Goal: Information Seeking & Learning: Compare options

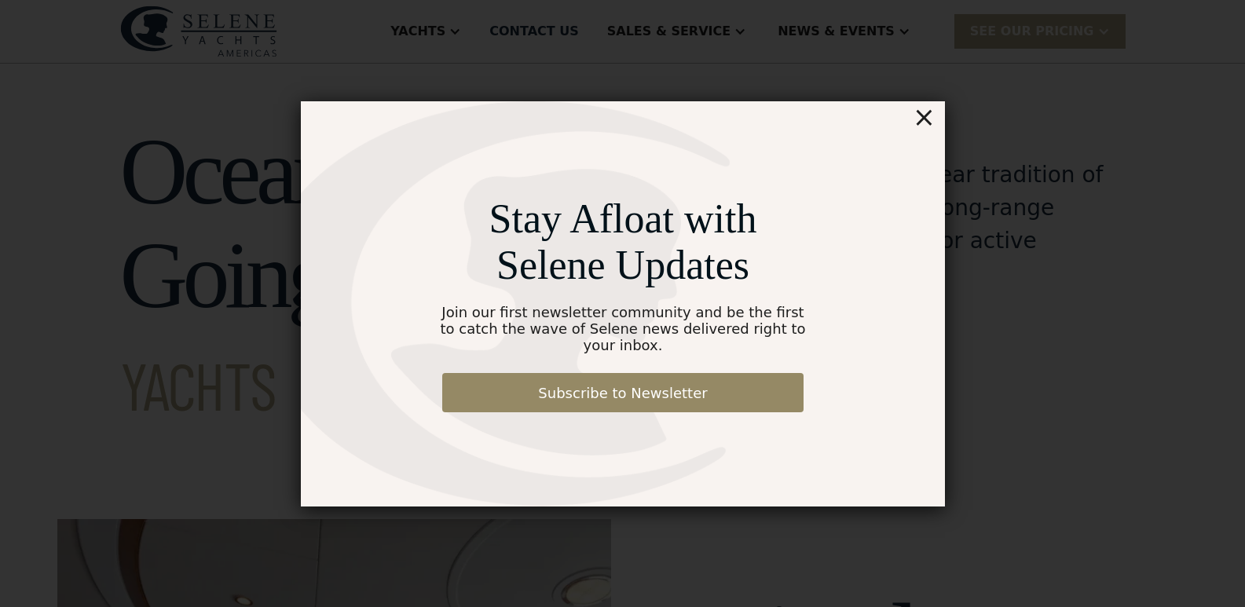
click at [932, 128] on div "×" at bounding box center [923, 116] width 23 height 31
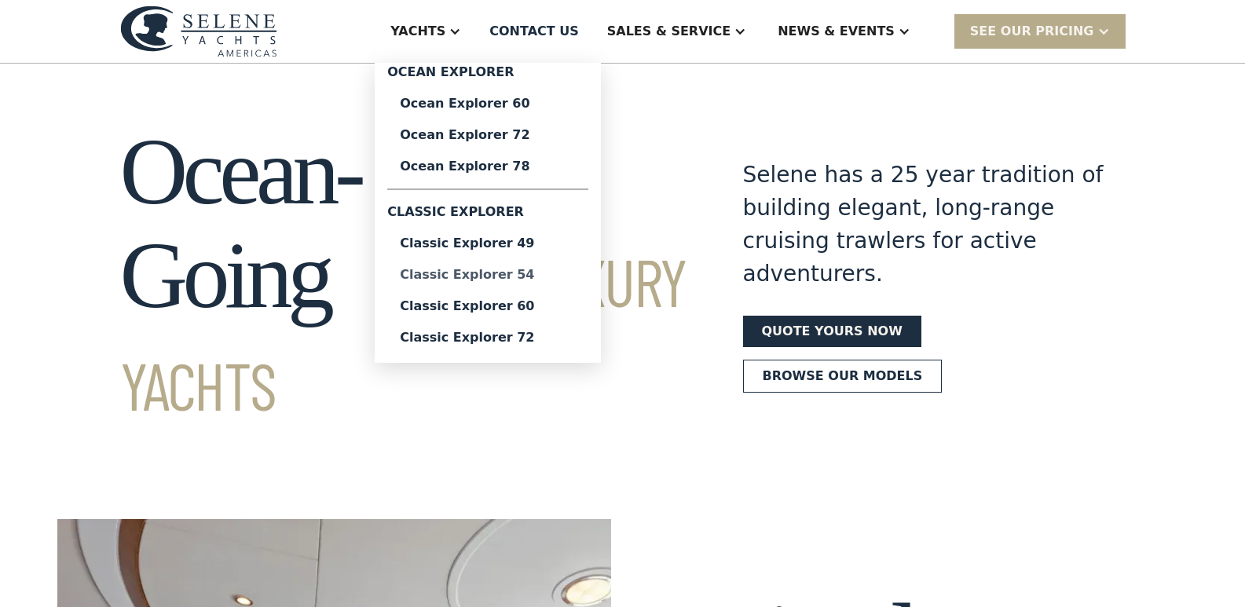
click at [551, 273] on div "Classic Explorer 54" at bounding box center [488, 275] width 176 height 13
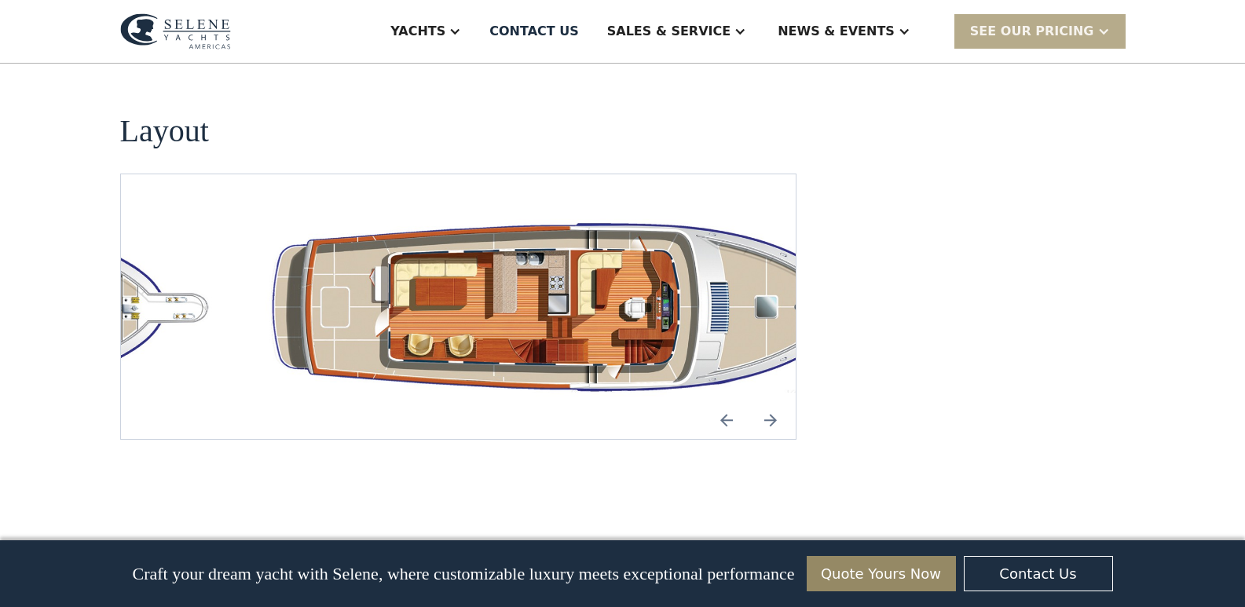
scroll to position [2827, 0]
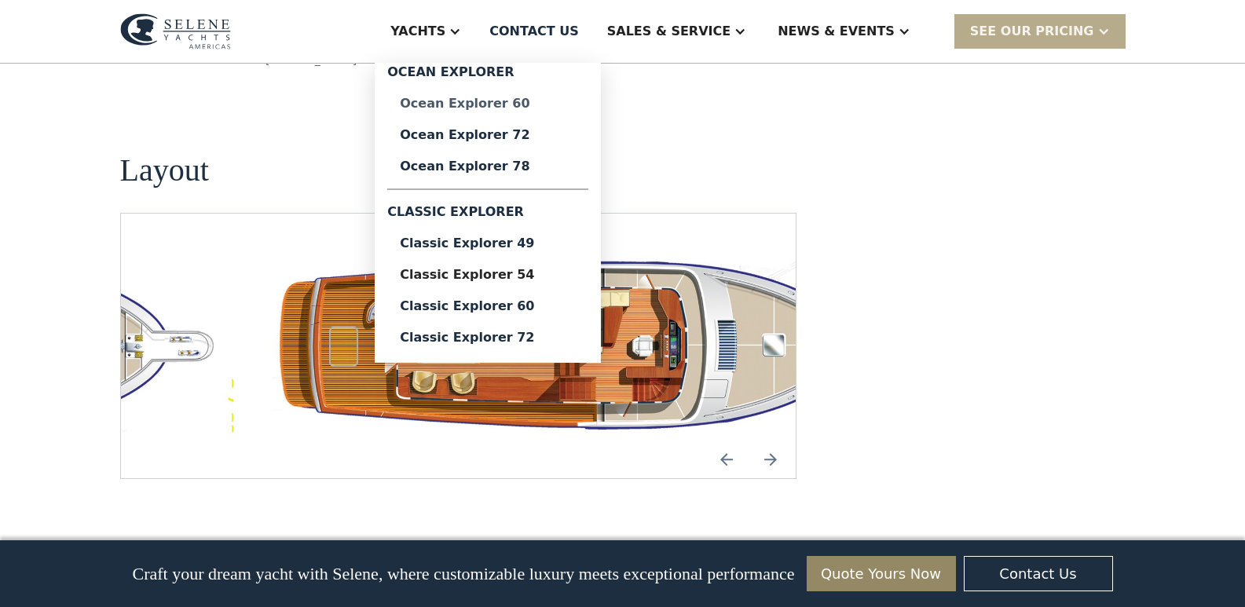
click at [530, 105] on div "Ocean Explorer 60" at bounding box center [488, 103] width 176 height 13
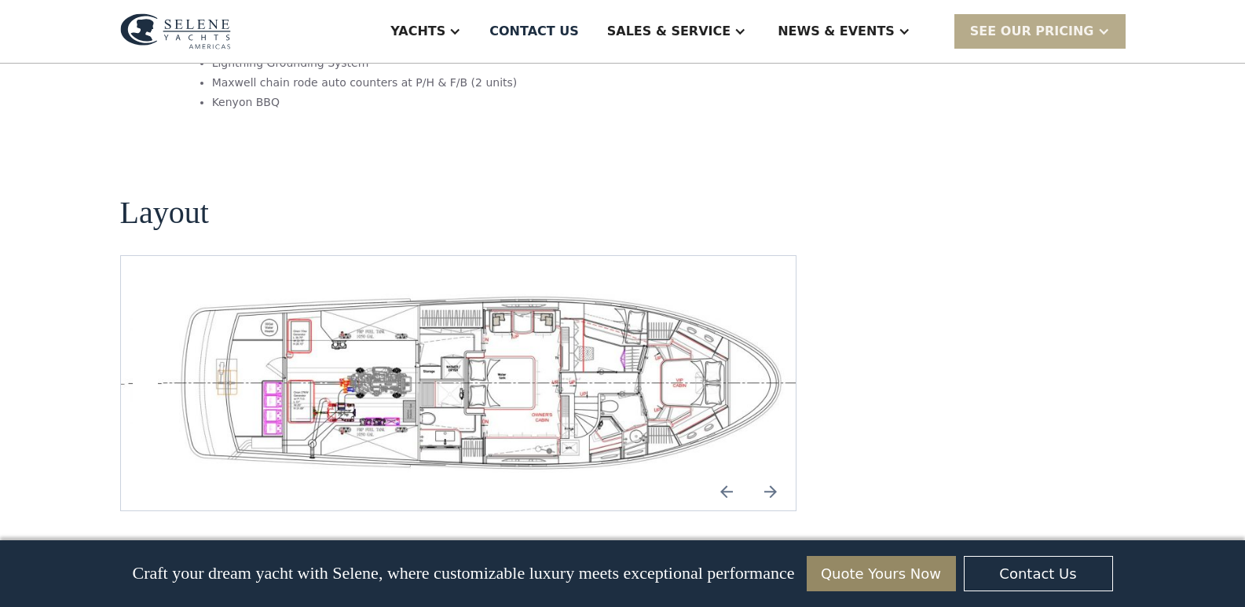
scroll to position [3299, 0]
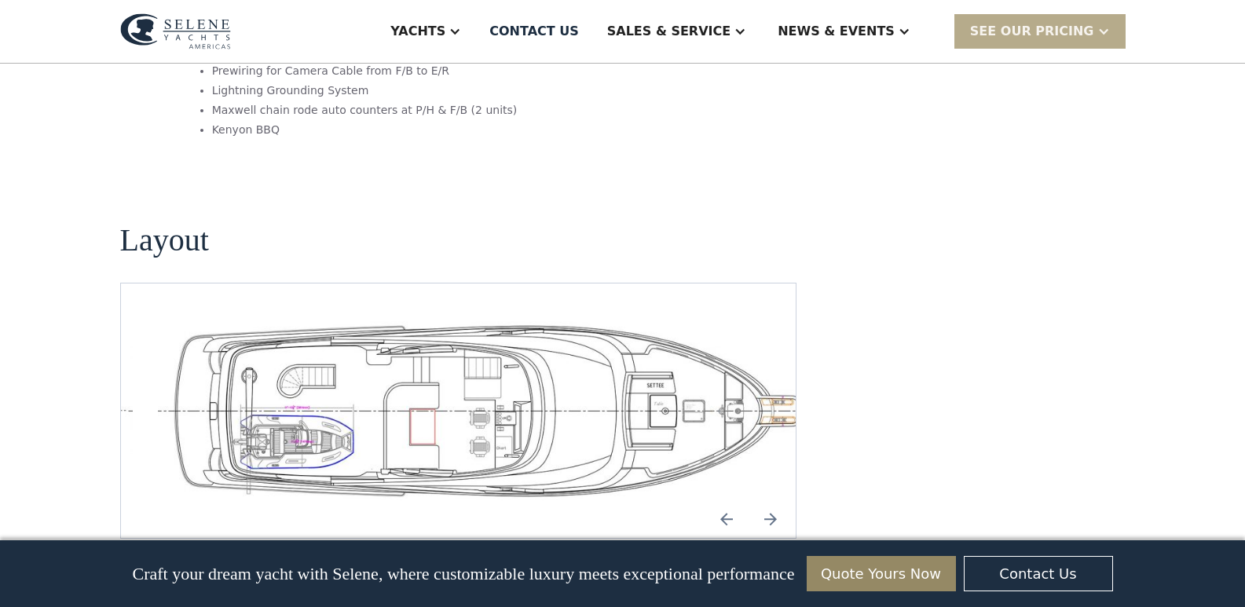
click at [774, 500] on img "Next slide" at bounding box center [771, 519] width 38 height 38
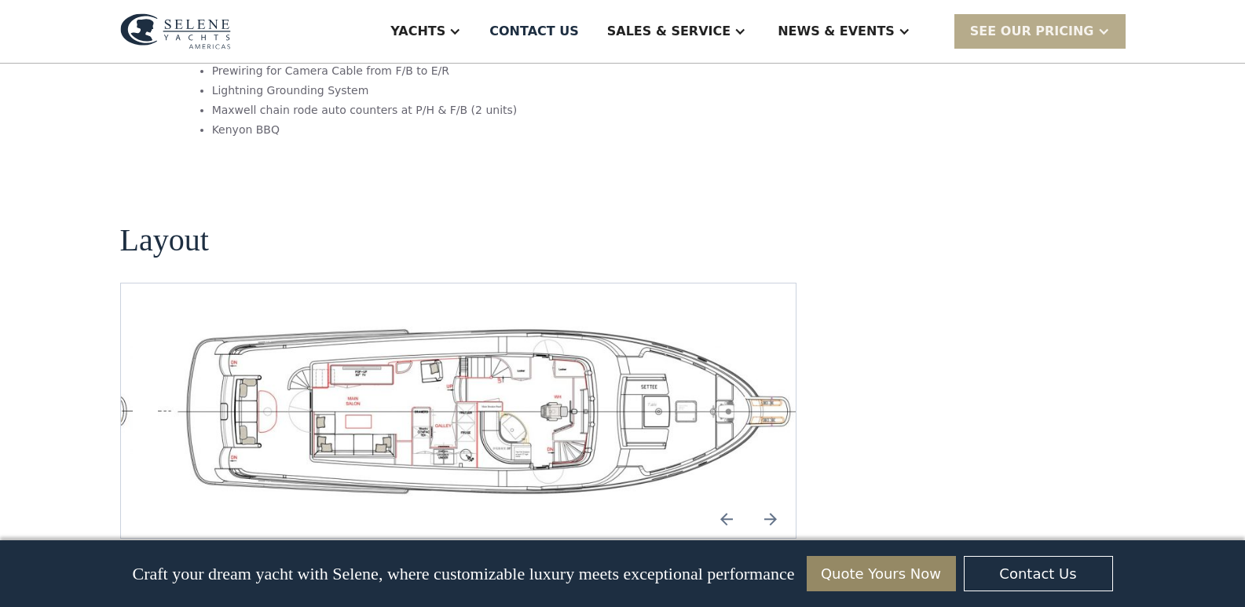
click at [774, 500] on img "Next slide" at bounding box center [771, 519] width 38 height 38
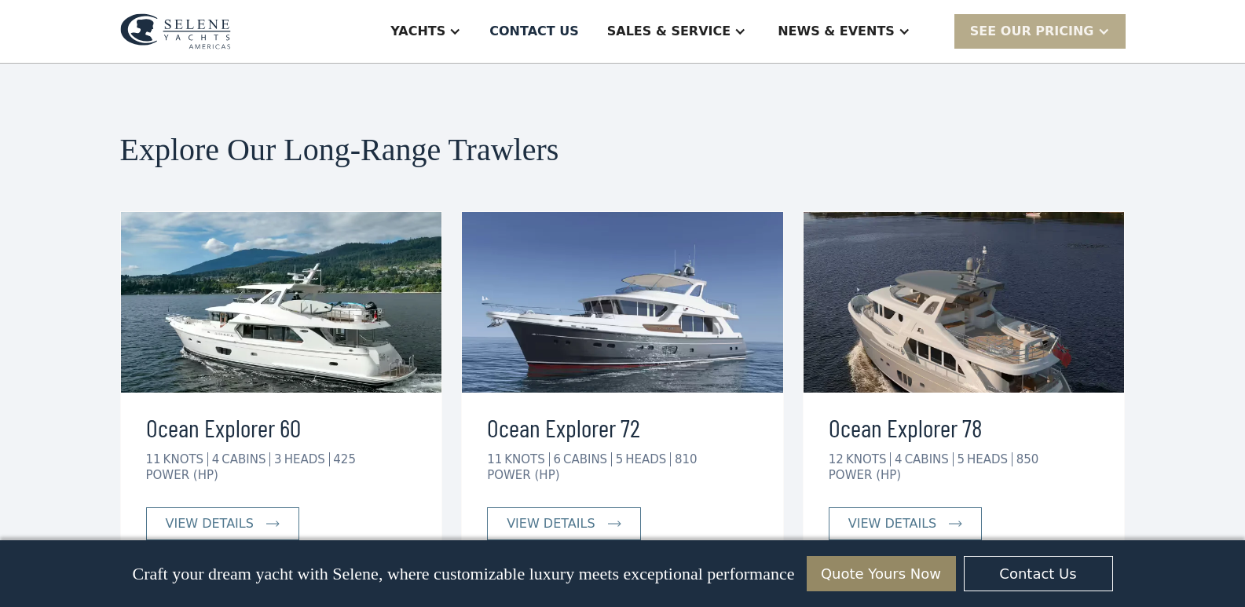
scroll to position [3926, 0]
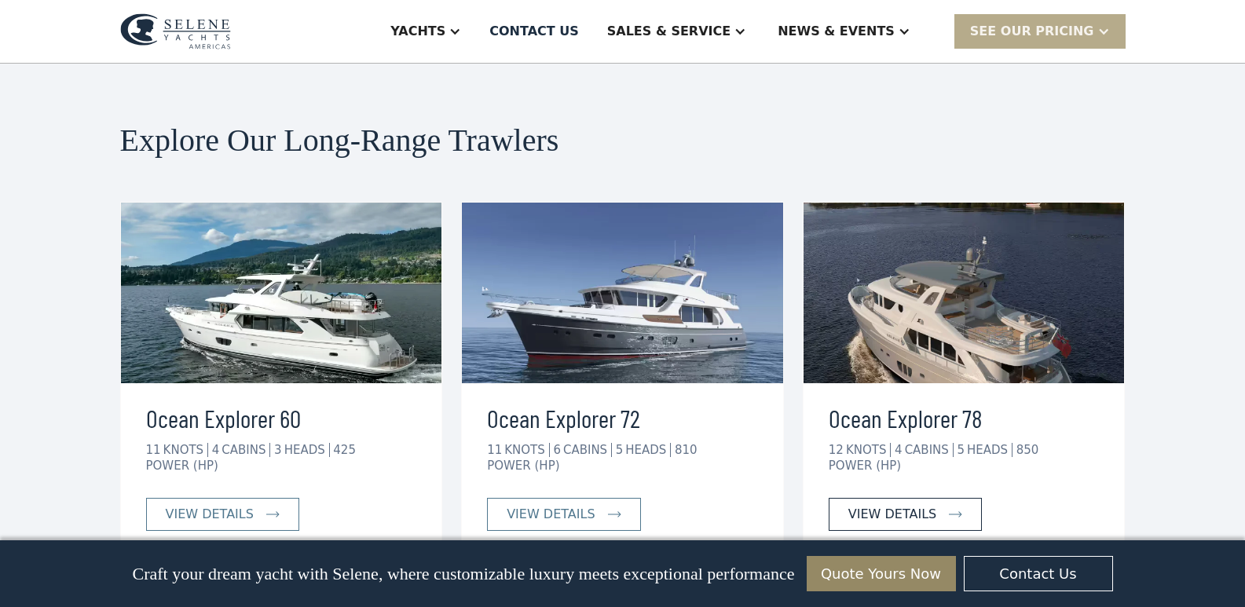
click at [884, 505] on div "view details" at bounding box center [892, 514] width 88 height 19
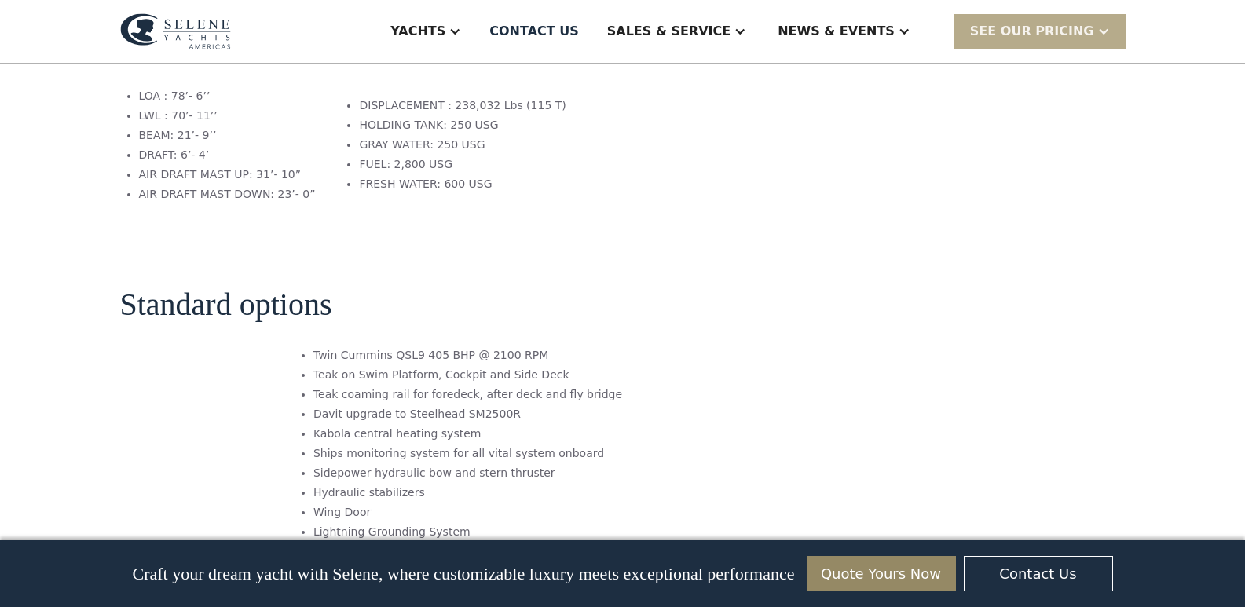
scroll to position [1806, 0]
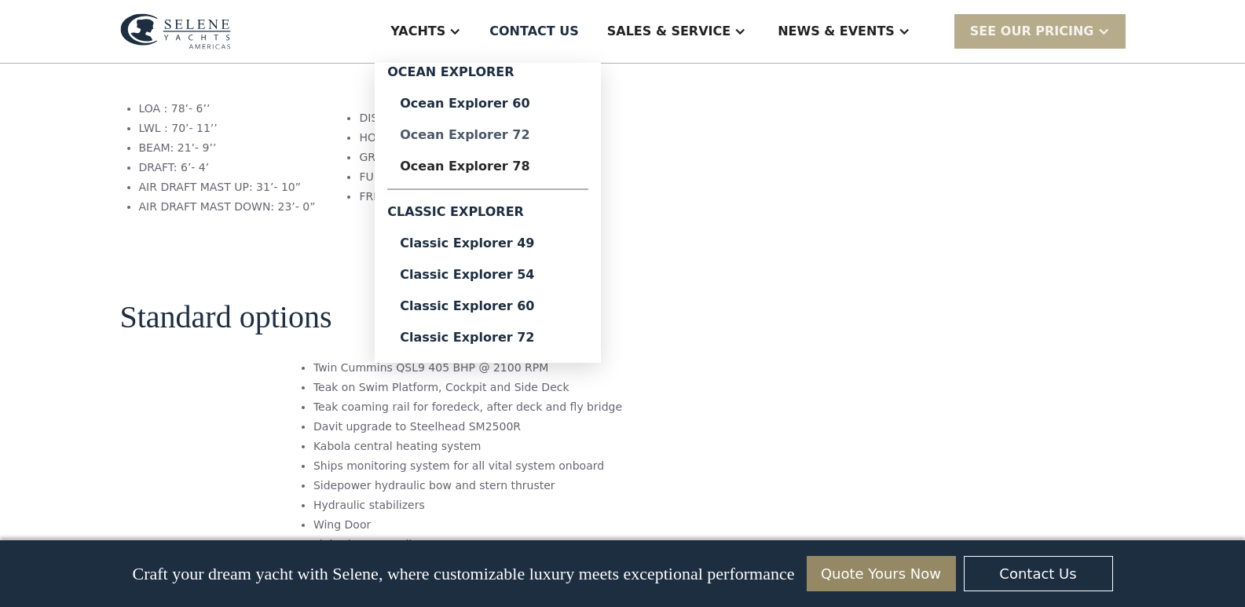
click at [535, 136] on div "Ocean Explorer 72" at bounding box center [488, 135] width 176 height 13
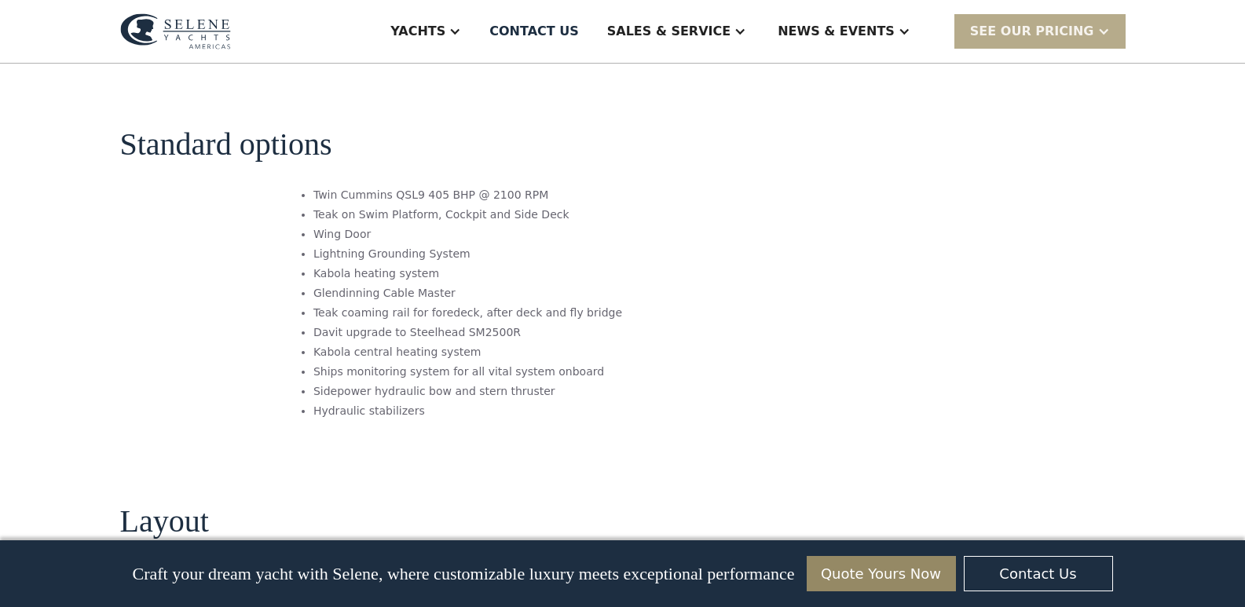
scroll to position [2513, 0]
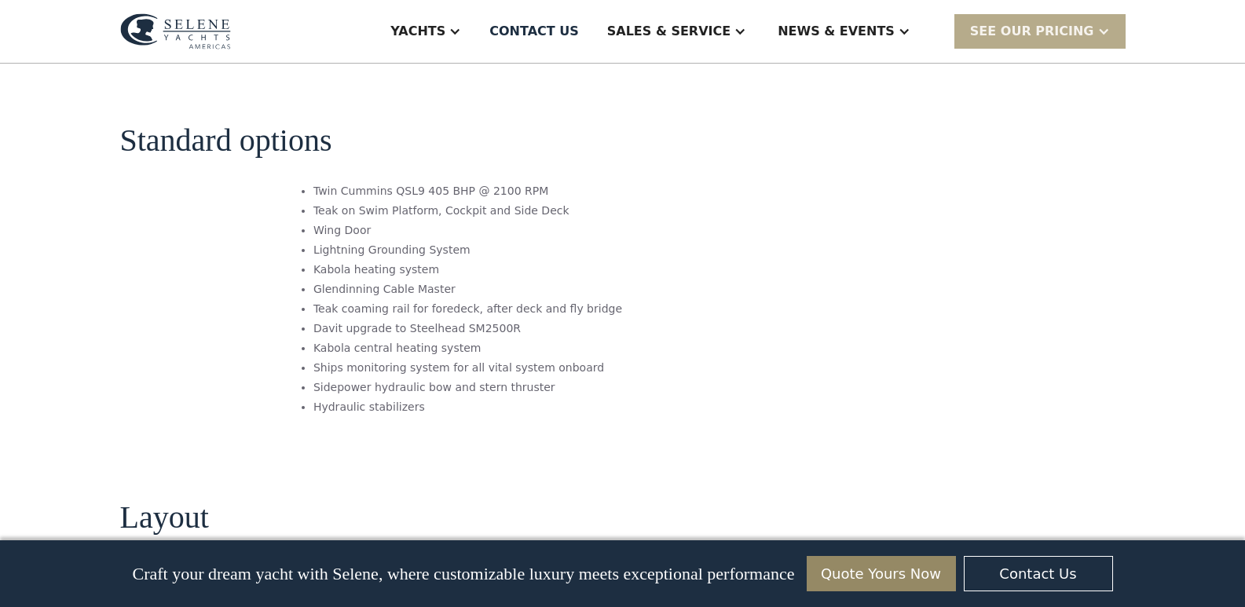
scroll to position [2278, 0]
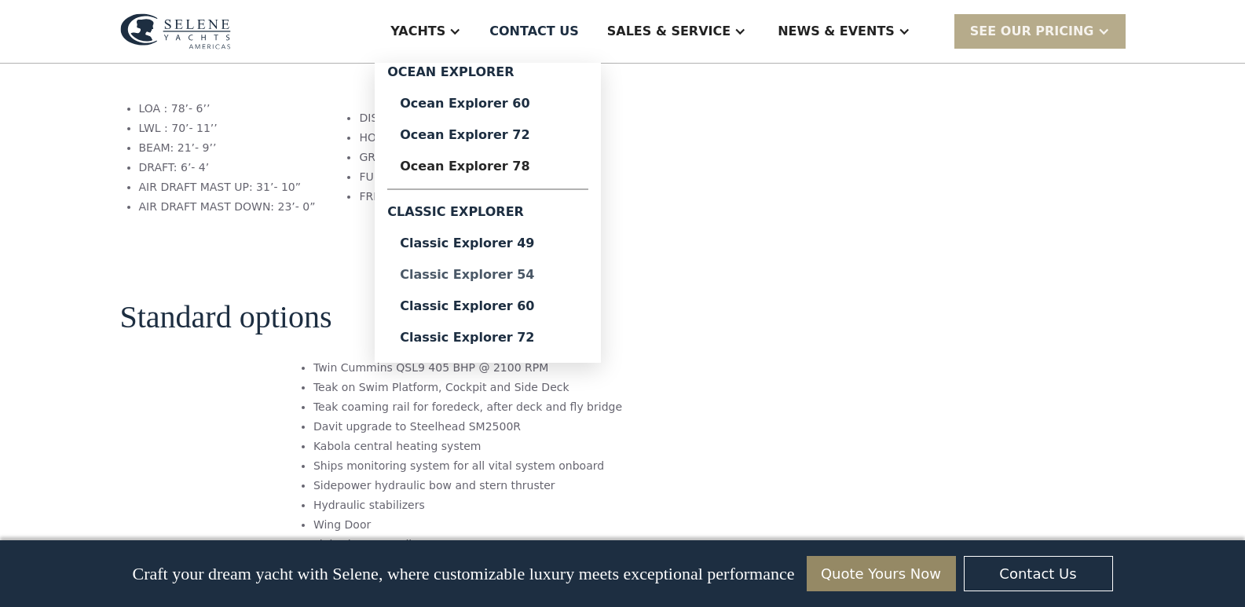
click at [541, 273] on div "Classic Explorer 54" at bounding box center [488, 275] width 176 height 13
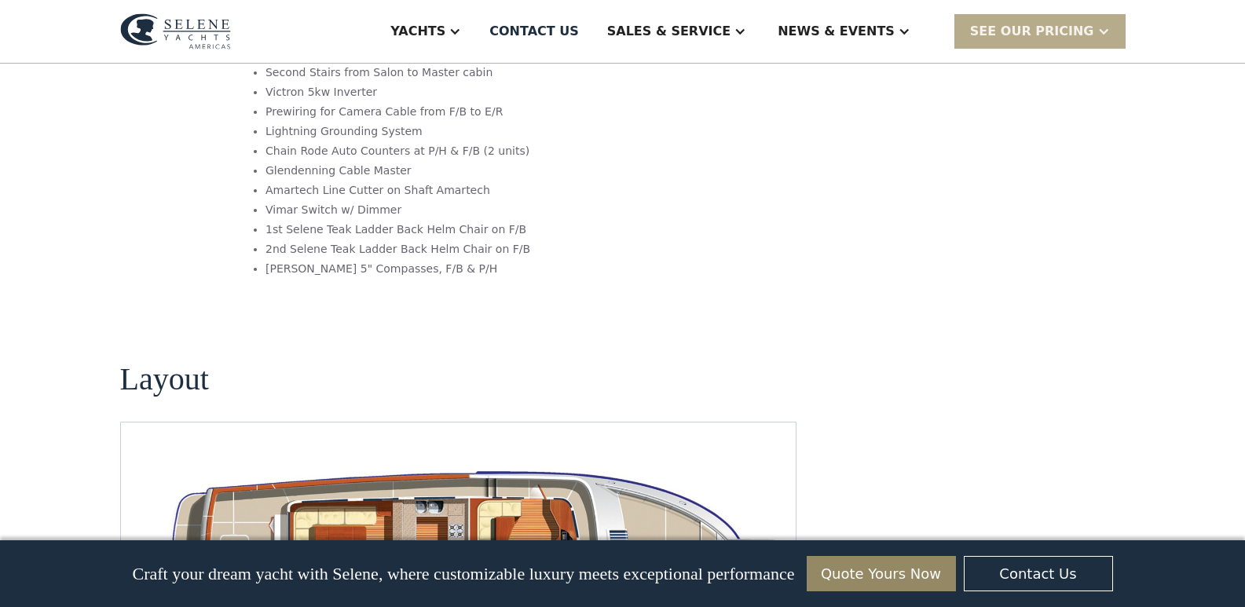
scroll to position [2827, 0]
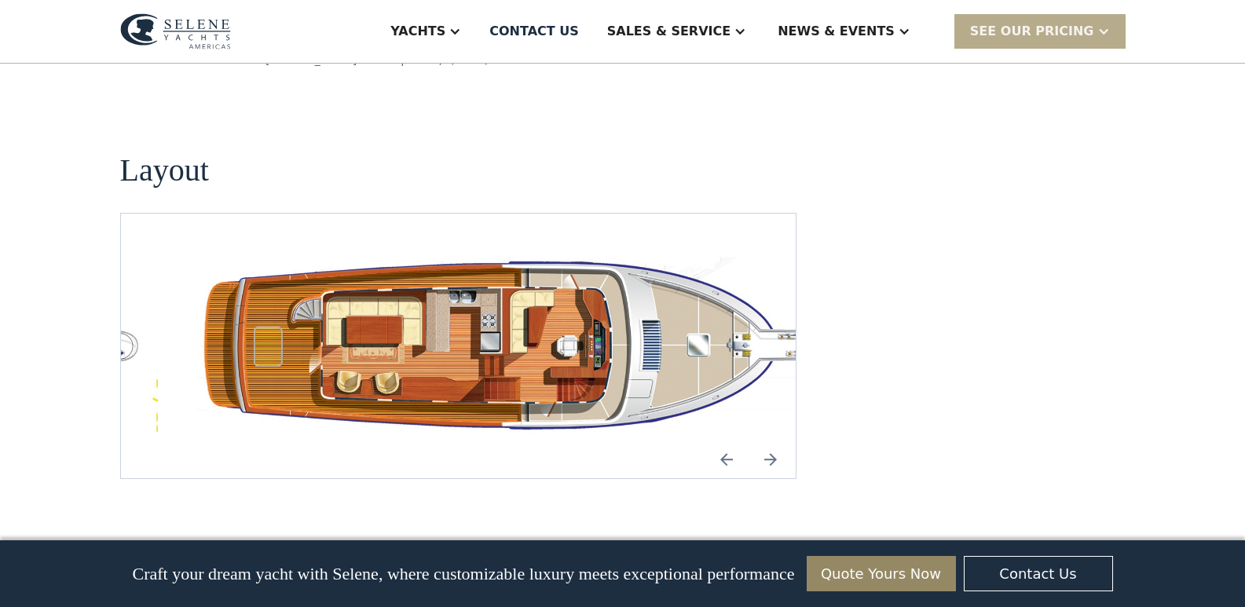
click at [730, 441] on img "Previous slide" at bounding box center [727, 460] width 38 height 38
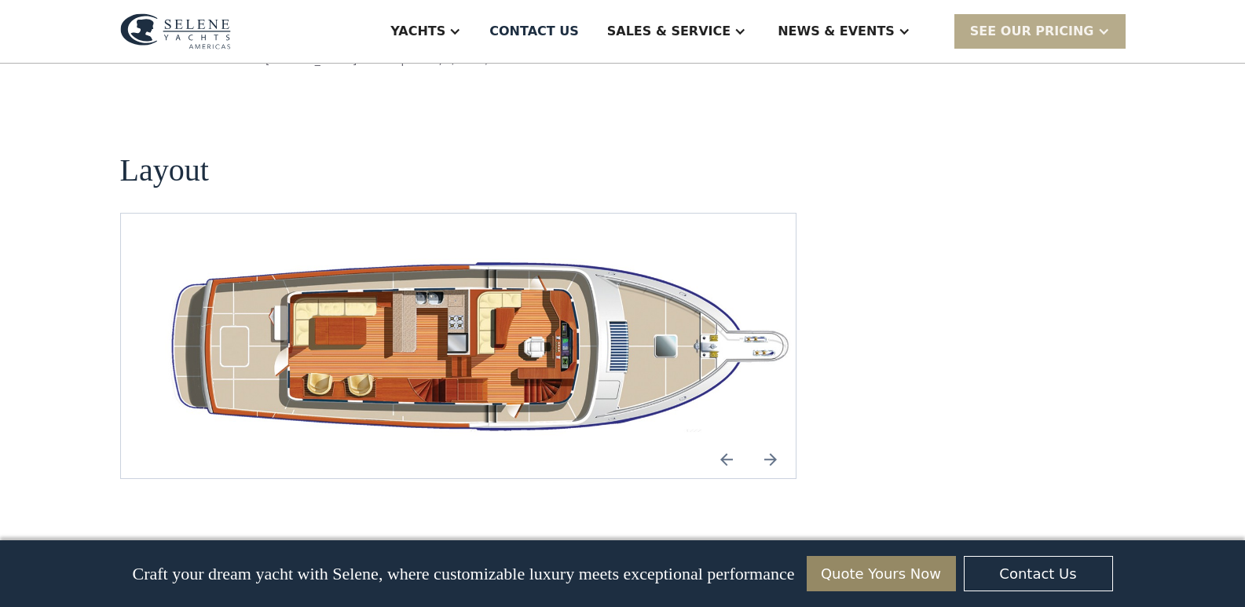
click at [730, 441] on img "Previous slide" at bounding box center [727, 460] width 38 height 38
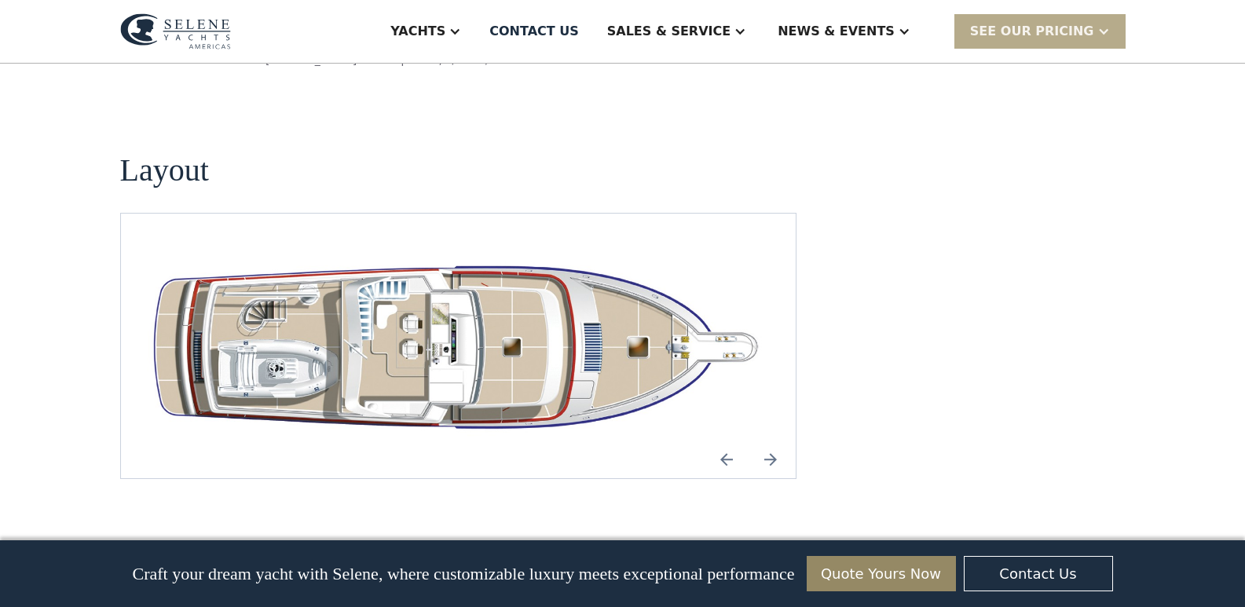
click at [730, 441] on img "Previous slide" at bounding box center [727, 460] width 38 height 38
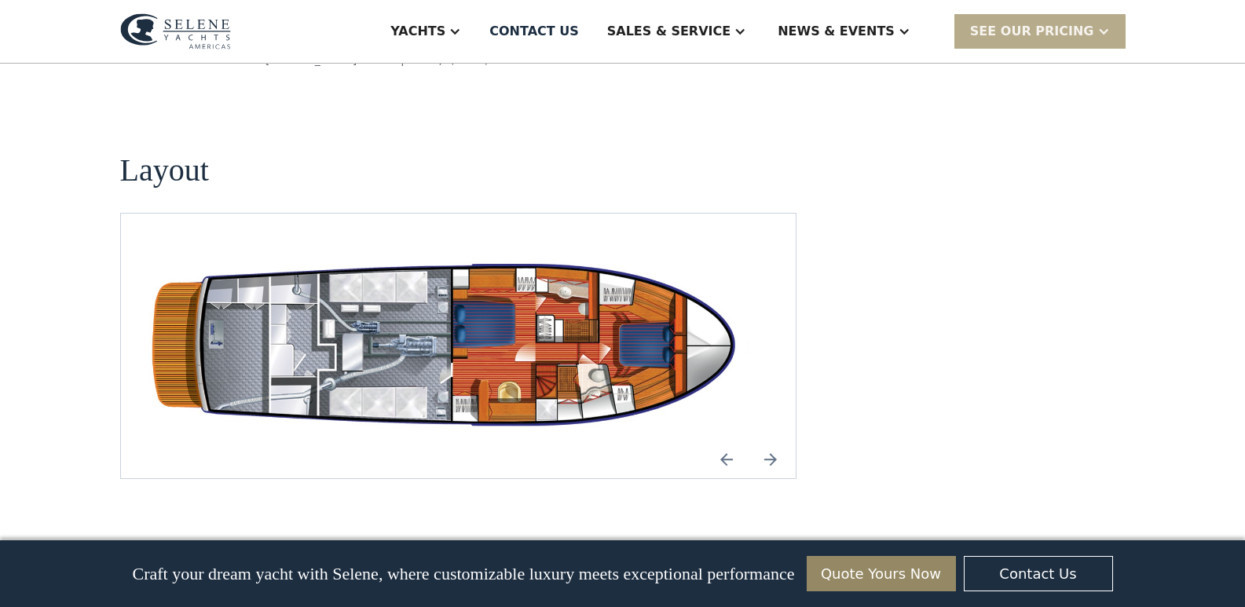
click at [730, 441] on img "Previous slide" at bounding box center [727, 460] width 38 height 38
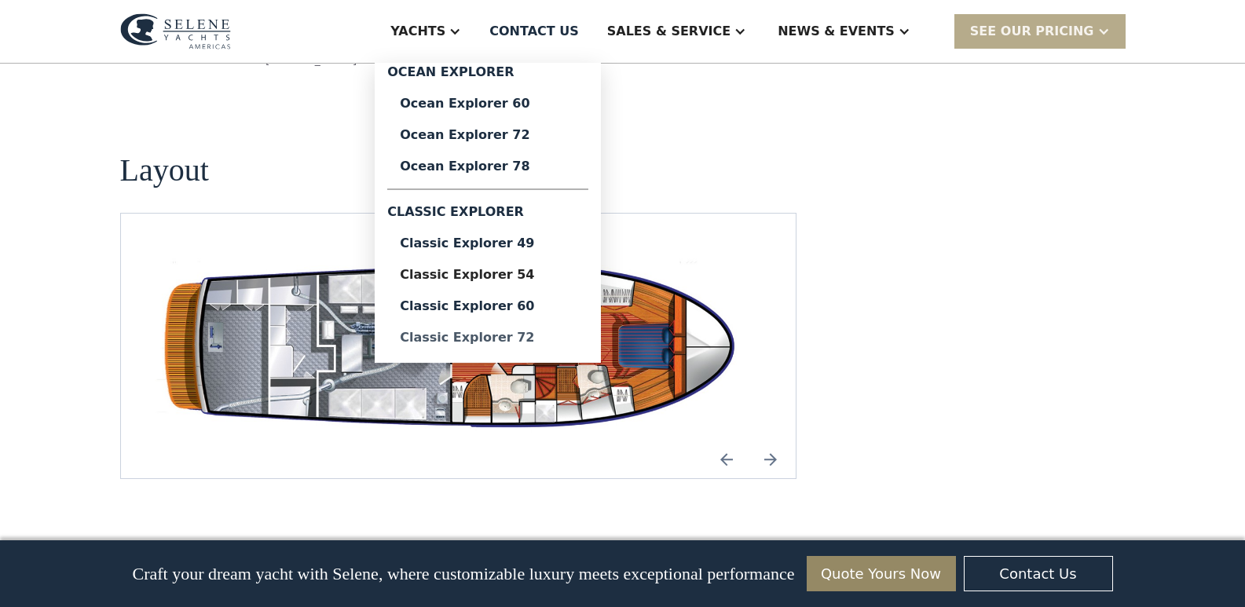
click at [547, 340] on div "Classic Explorer 72" at bounding box center [488, 337] width 176 height 13
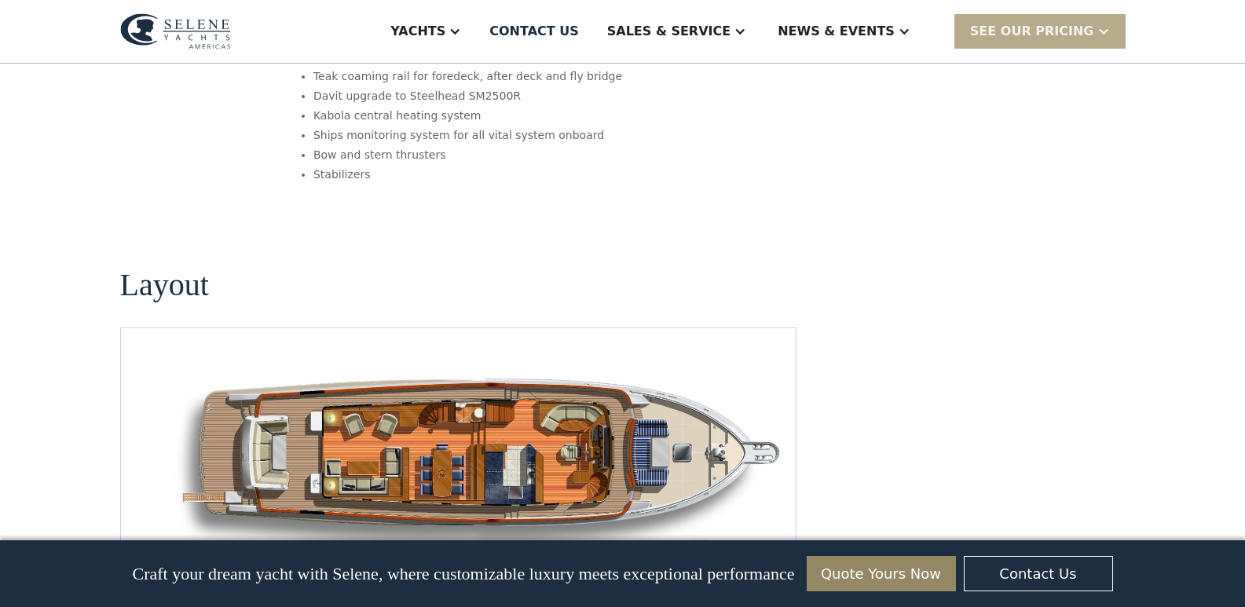
scroll to position [2120, 0]
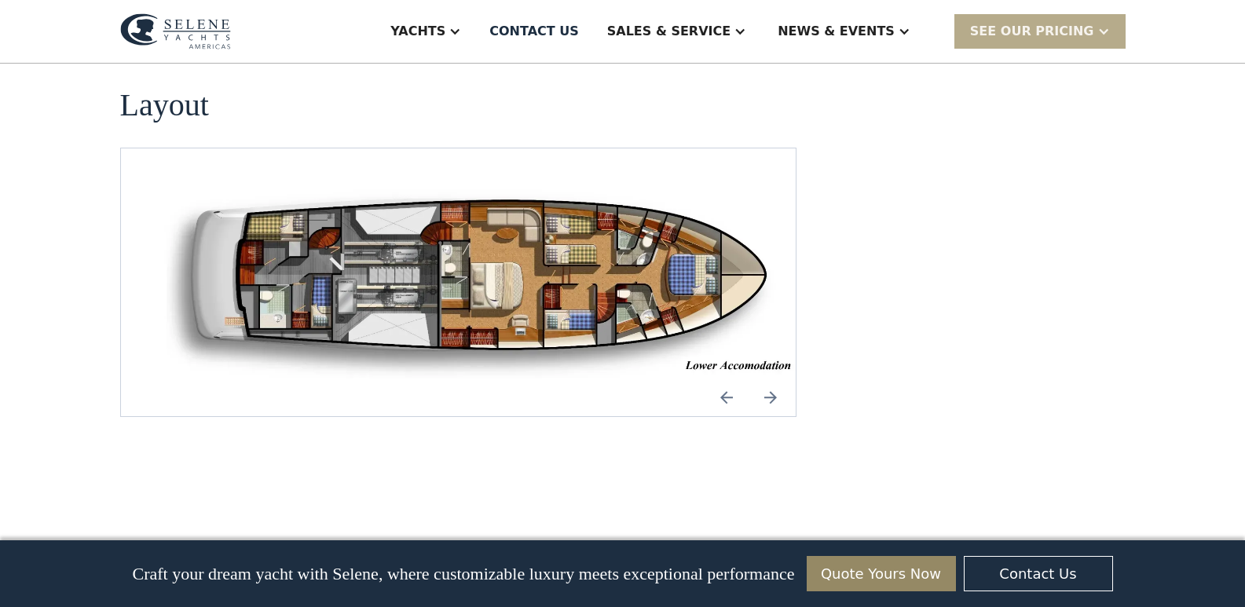
click at [716, 379] on img "Previous slide" at bounding box center [727, 398] width 38 height 38
